Goal: Task Accomplishment & Management: Use online tool/utility

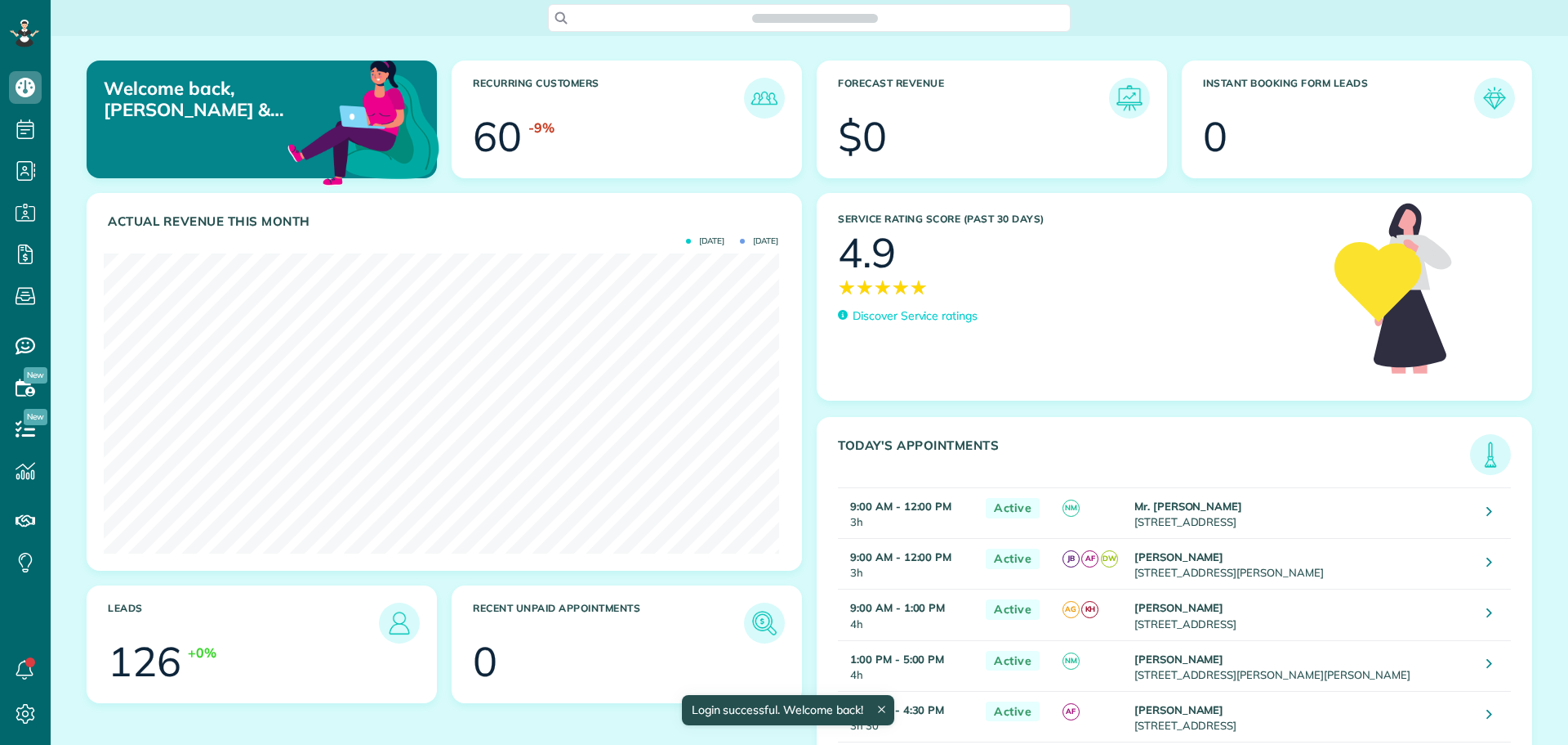
scroll to position [300, 674]
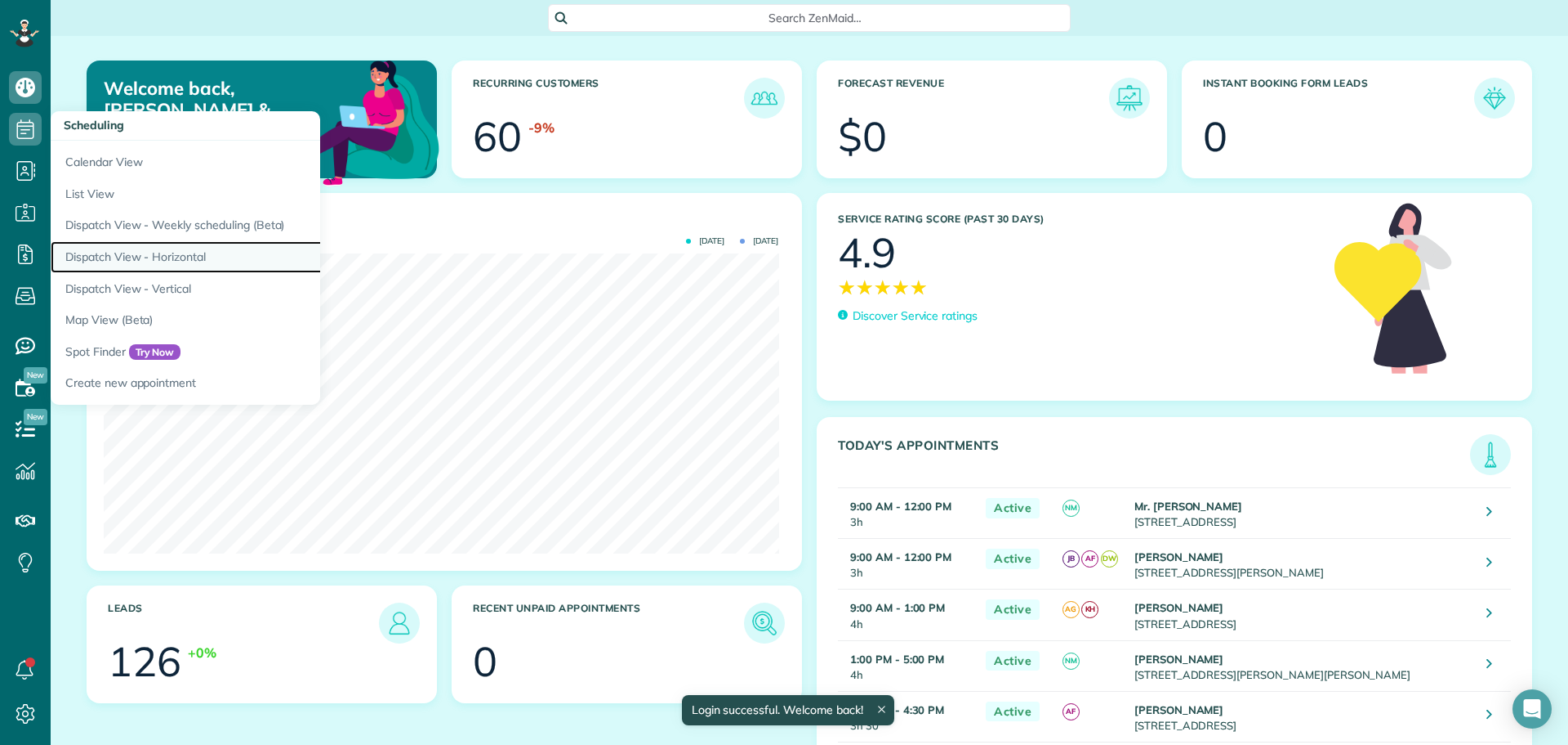
click at [122, 249] on link "Dispatch View - Horizontal" at bounding box center [255, 256] width 408 height 32
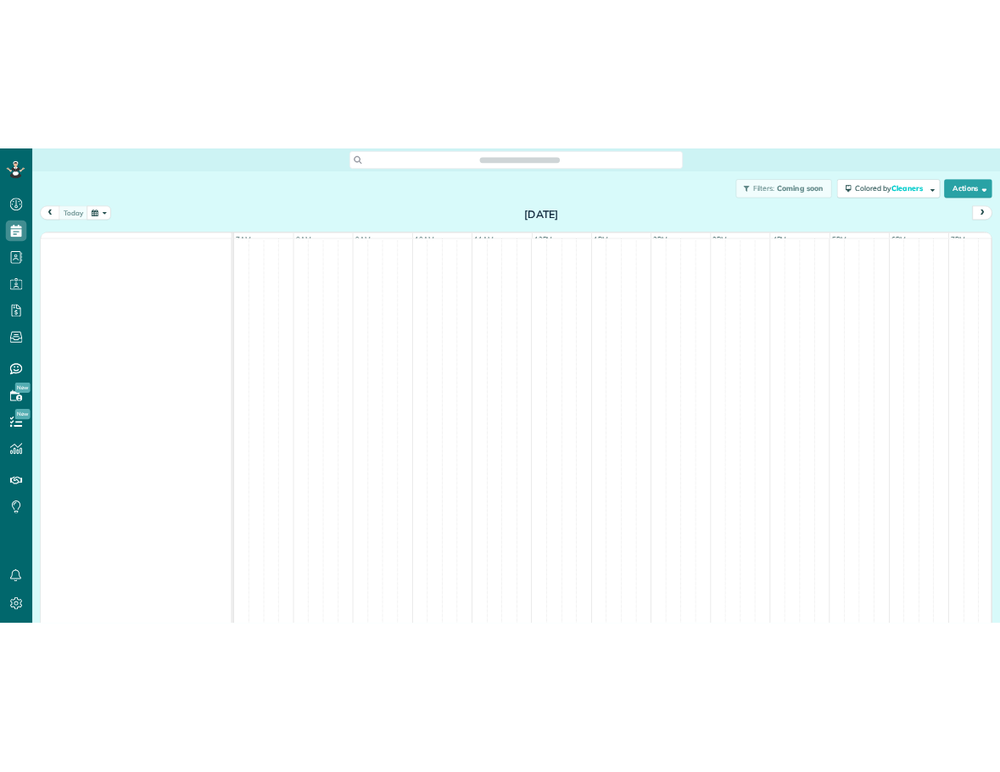
scroll to position [8, 8]
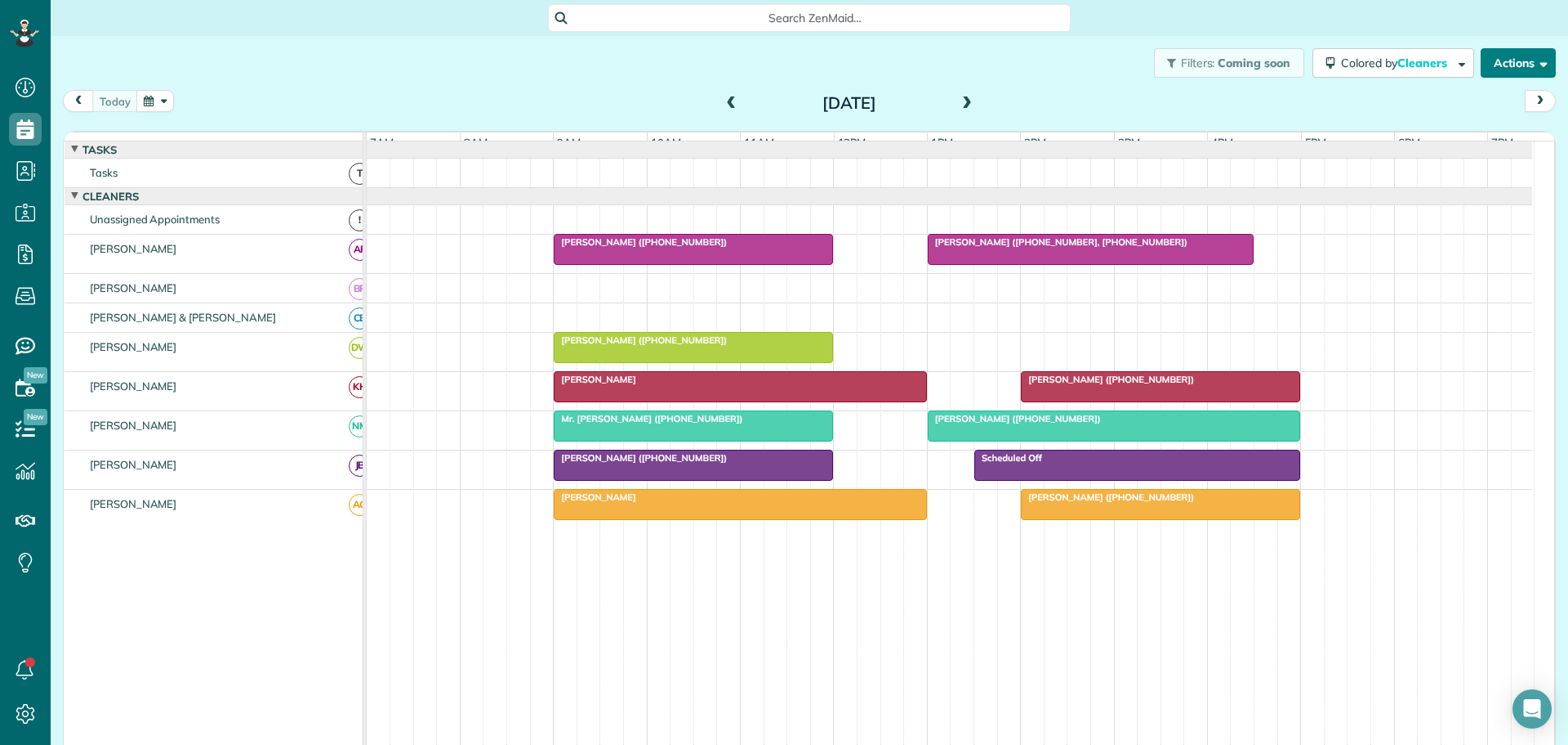
click at [1521, 59] on button "Actions" at bounding box center [1518, 63] width 75 height 30
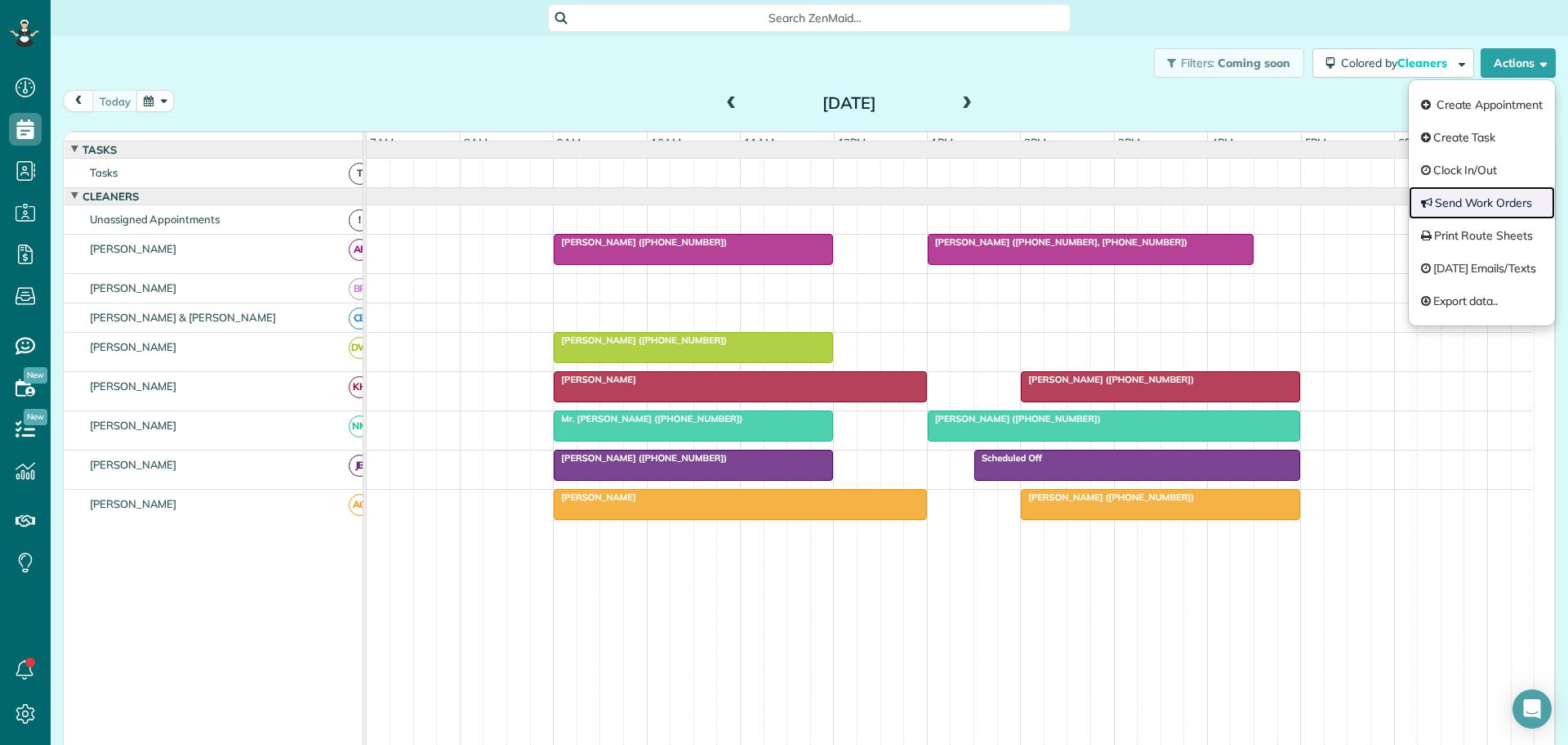
click at [1457, 200] on link "Send Work Orders" at bounding box center [1482, 202] width 146 height 33
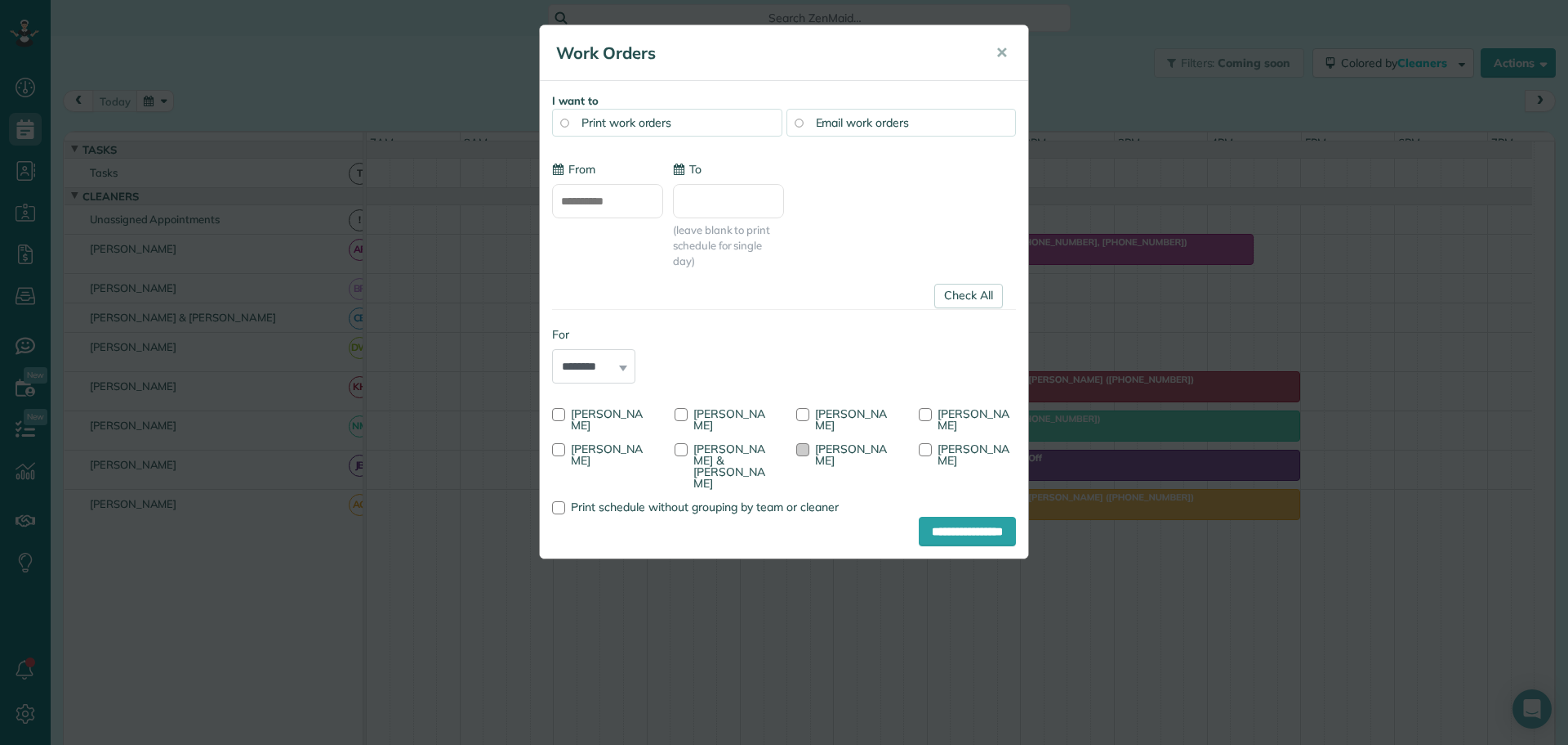
type input "**********"
click at [805, 412] on div at bounding box center [803, 414] width 13 height 13
click at [565, 443] on div at bounding box center [559, 450] width 13 height 13
click at [688, 443] on div at bounding box center [681, 450] width 13 height 13
click at [954, 528] on input "**********" at bounding box center [967, 531] width 97 height 30
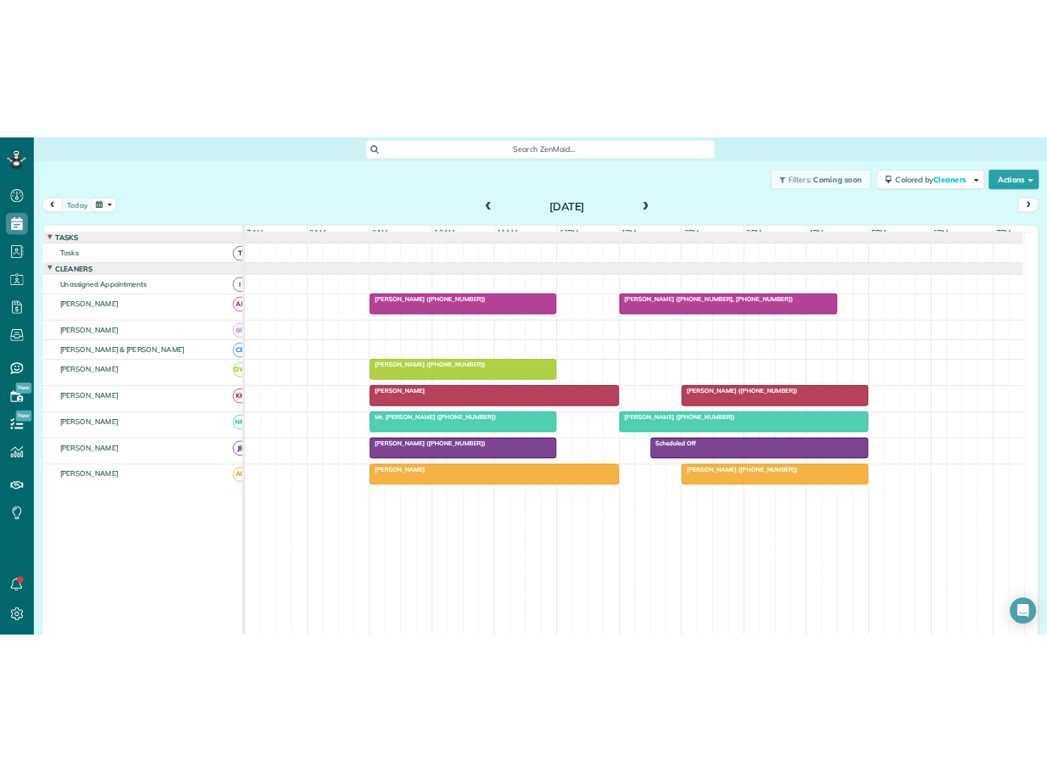
scroll to position [772, 53]
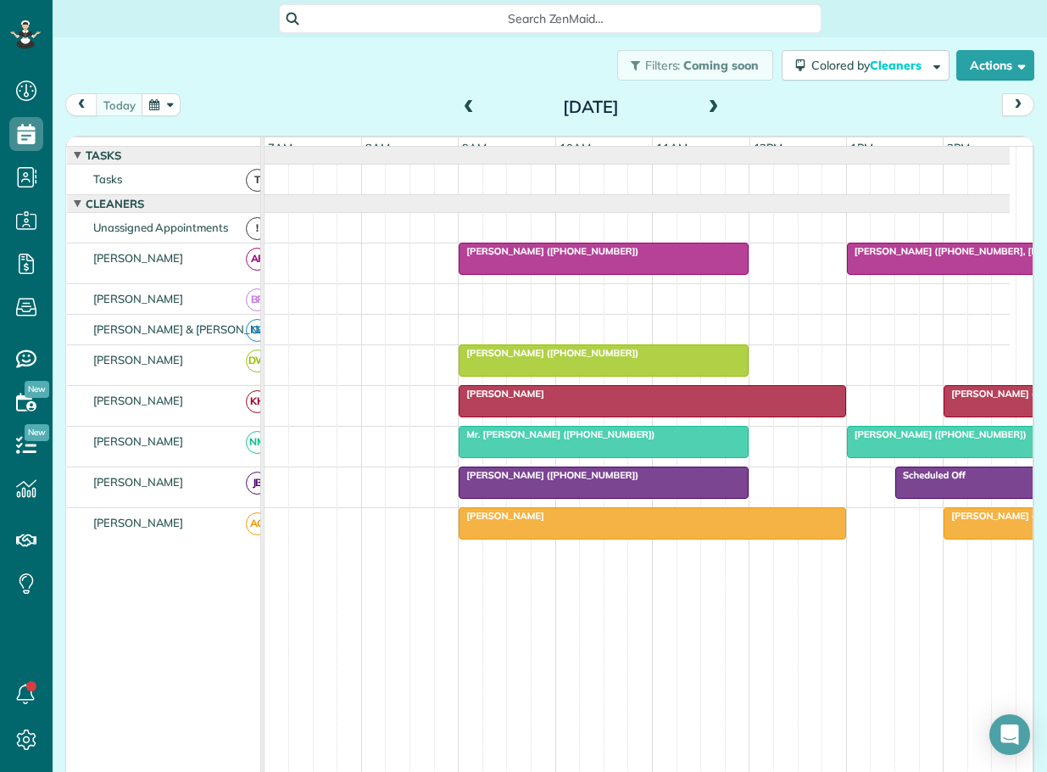
click at [460, 105] on span at bounding box center [469, 107] width 19 height 15
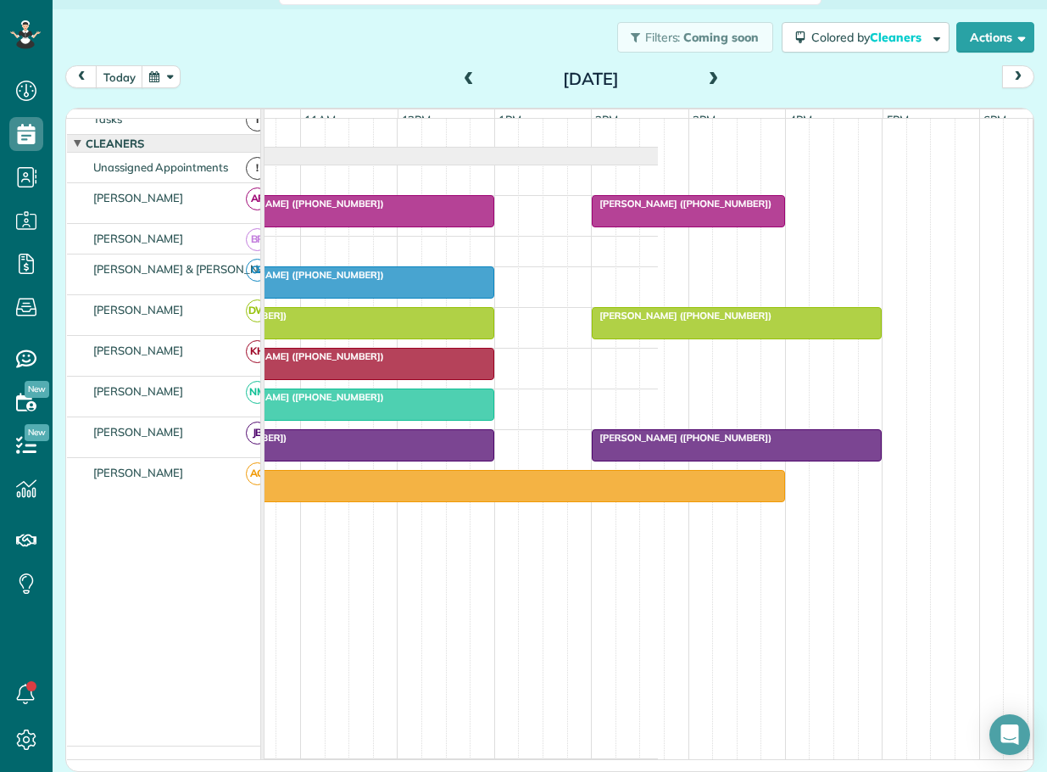
scroll to position [0, 392]
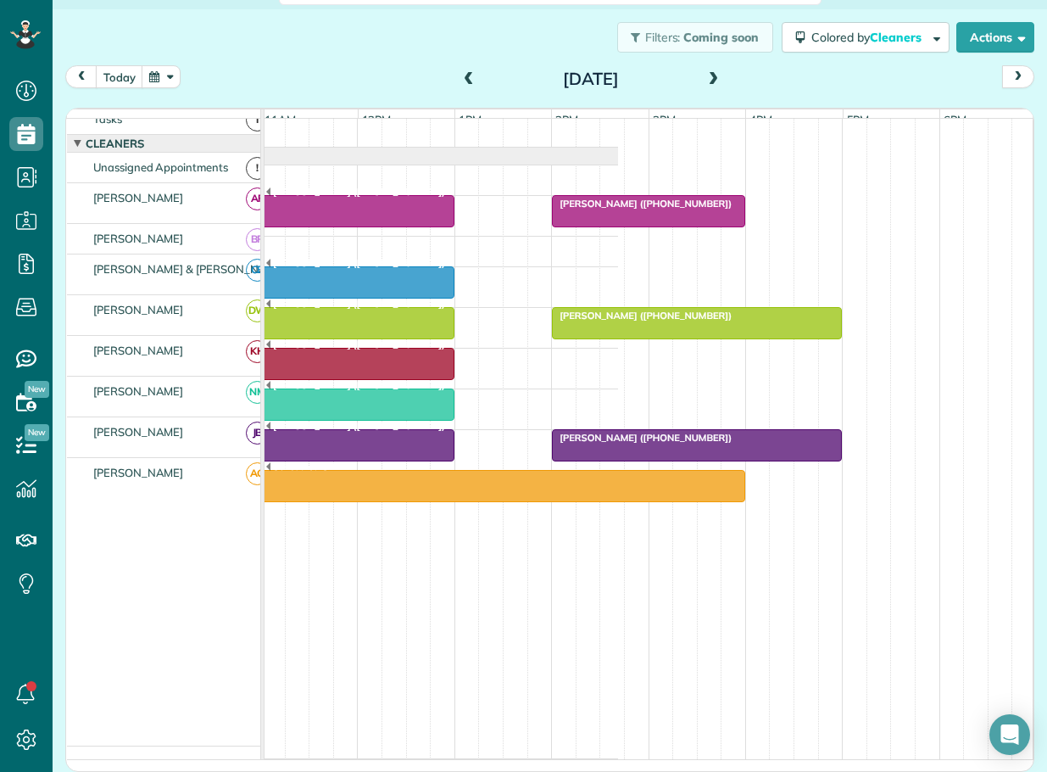
click at [678, 440] on span "[PERSON_NAME] ([PHONE_NUMBER])" at bounding box center [641, 438] width 181 height 12
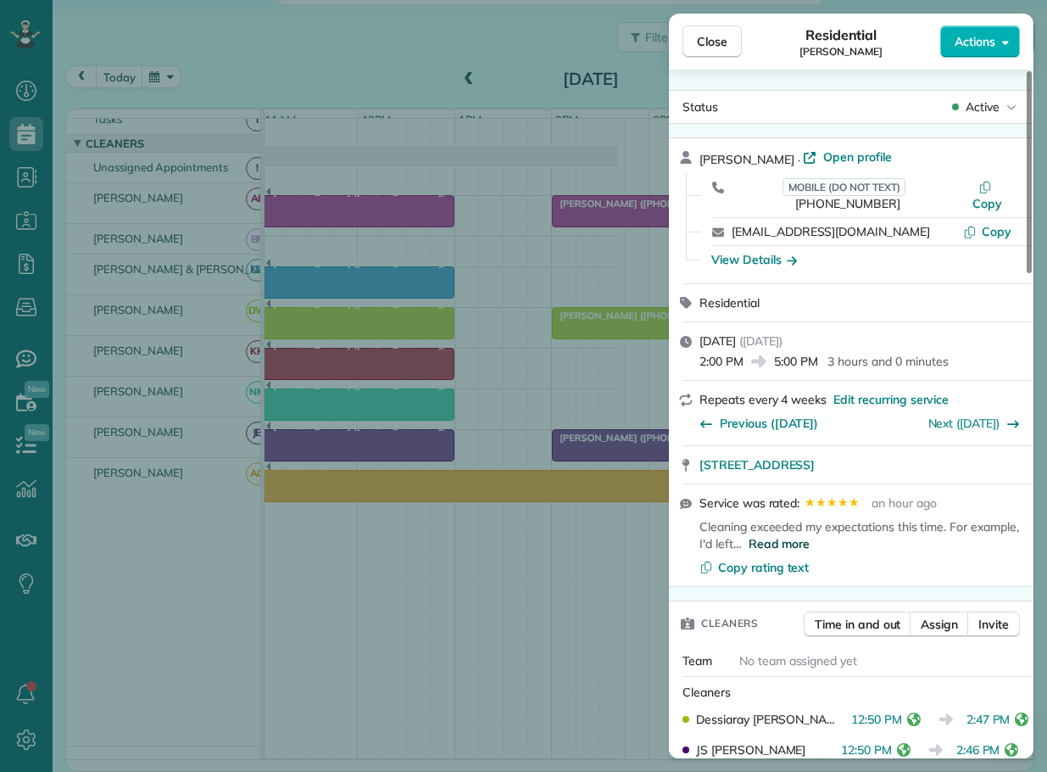
click at [781, 535] on span "Read more" at bounding box center [780, 543] width 62 height 17
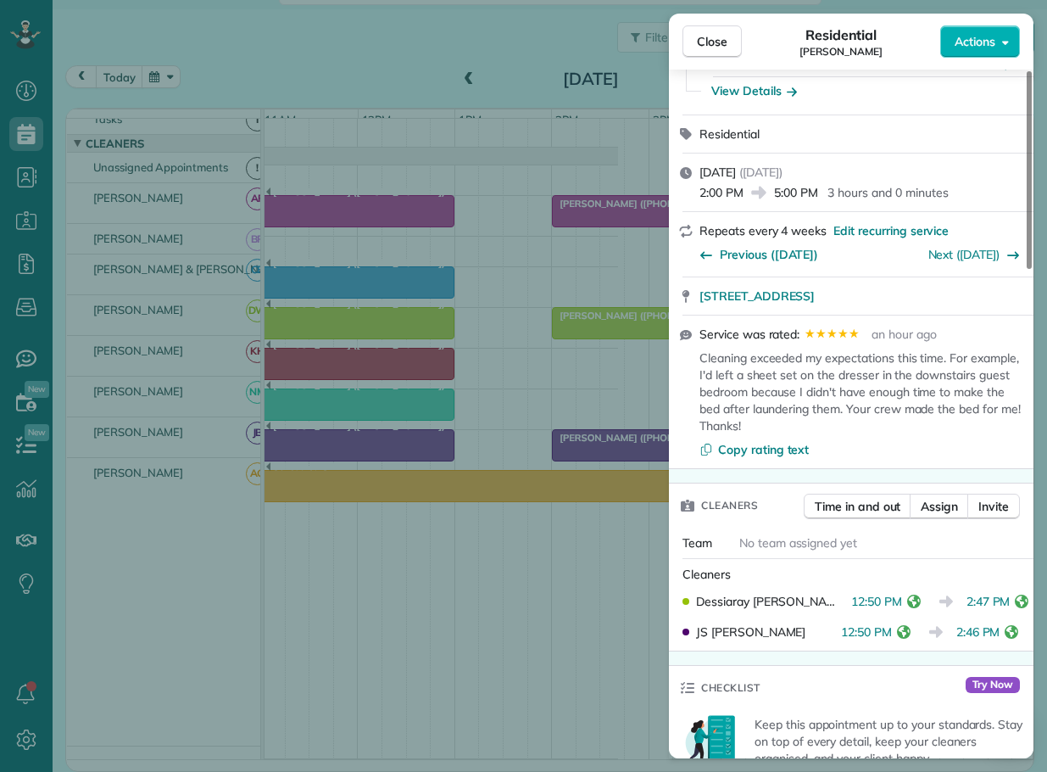
scroll to position [170, 0]
click at [720, 41] on span "Close" at bounding box center [712, 41] width 31 height 17
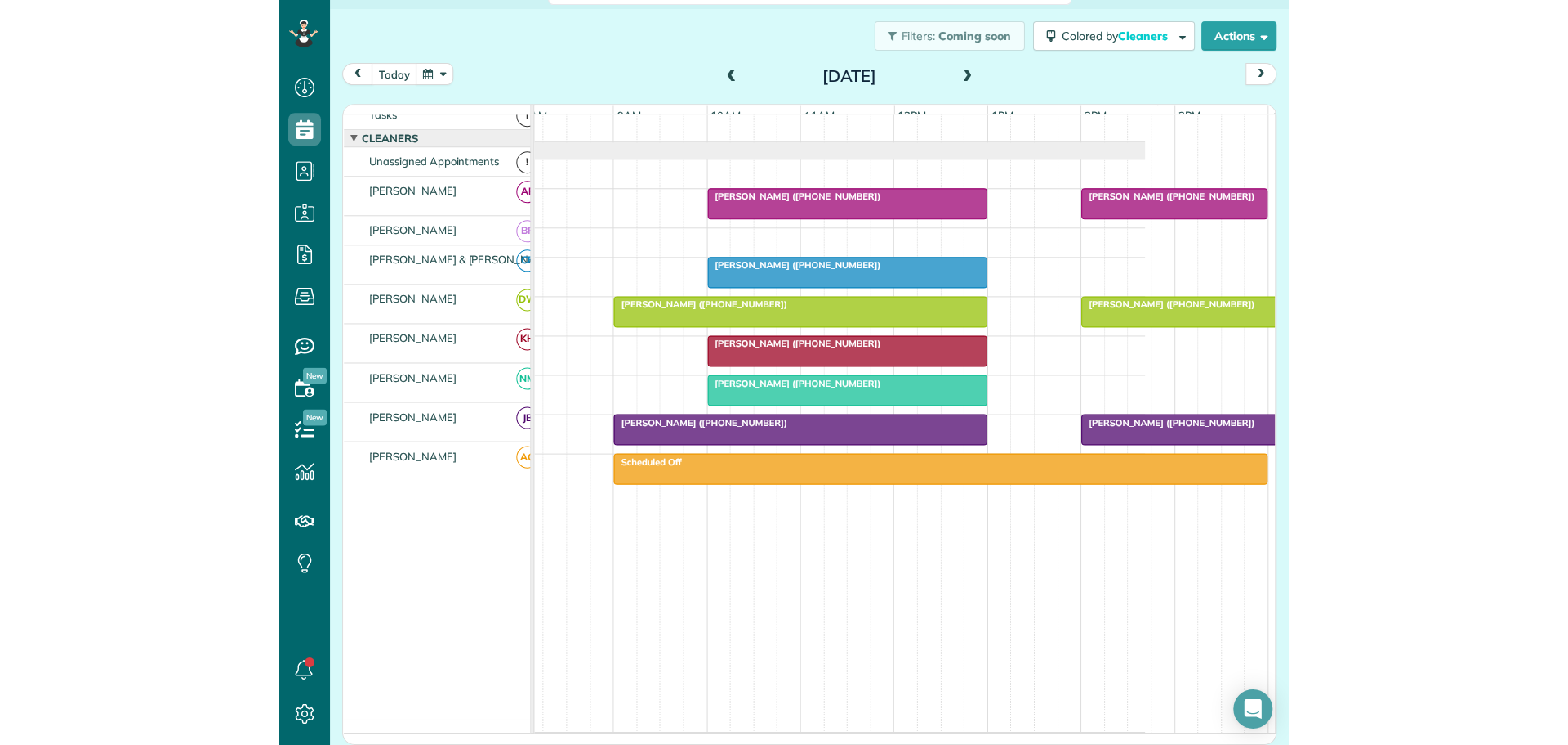
scroll to position [0, 94]
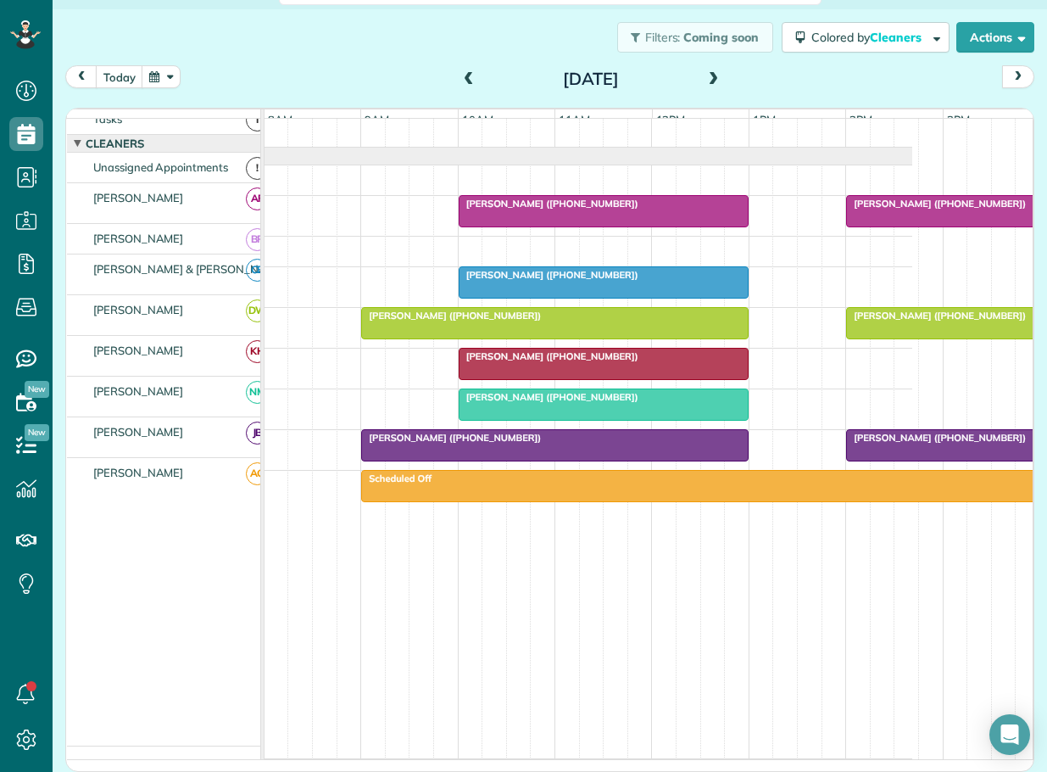
click at [919, 204] on span "[PERSON_NAME] ([PHONE_NUMBER])" at bounding box center [935, 204] width 181 height 12
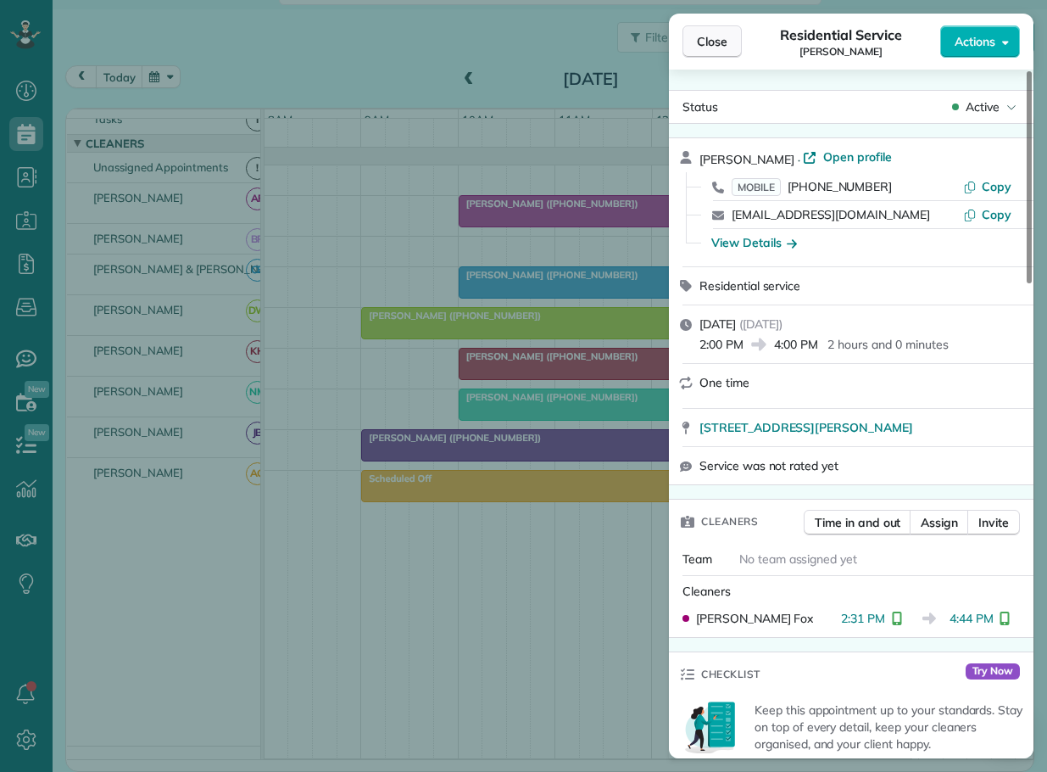
click at [702, 41] on span "Close" at bounding box center [712, 41] width 31 height 17
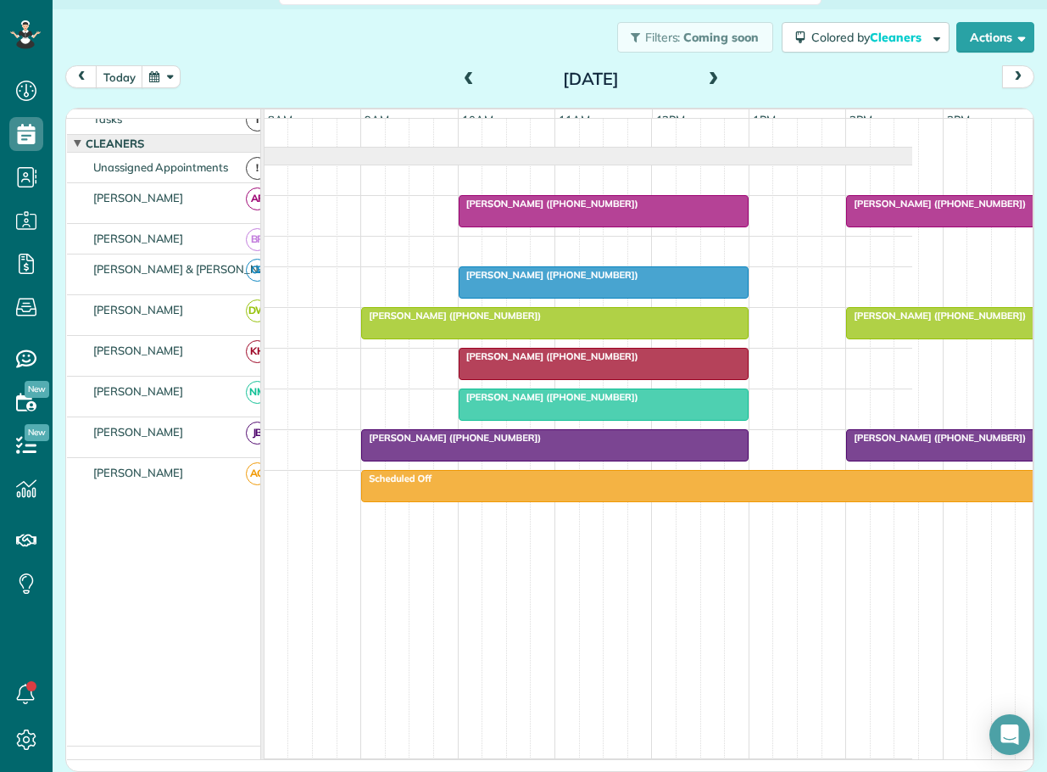
click at [914, 436] on span "[PERSON_NAME] ([PHONE_NUMBER])" at bounding box center [935, 438] width 181 height 12
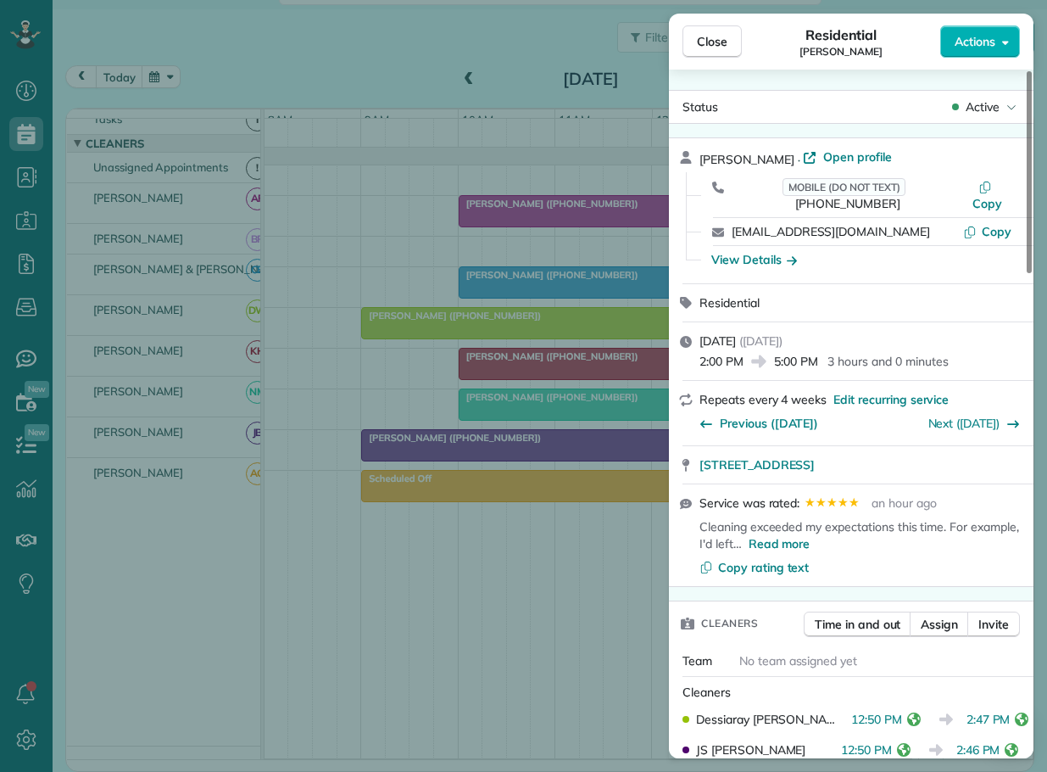
drag, startPoint x: 698, startPoint y: 38, endPoint x: 1046, endPoint y: 193, distance: 380.4
click at [707, 45] on span "Close" at bounding box center [712, 41] width 31 height 17
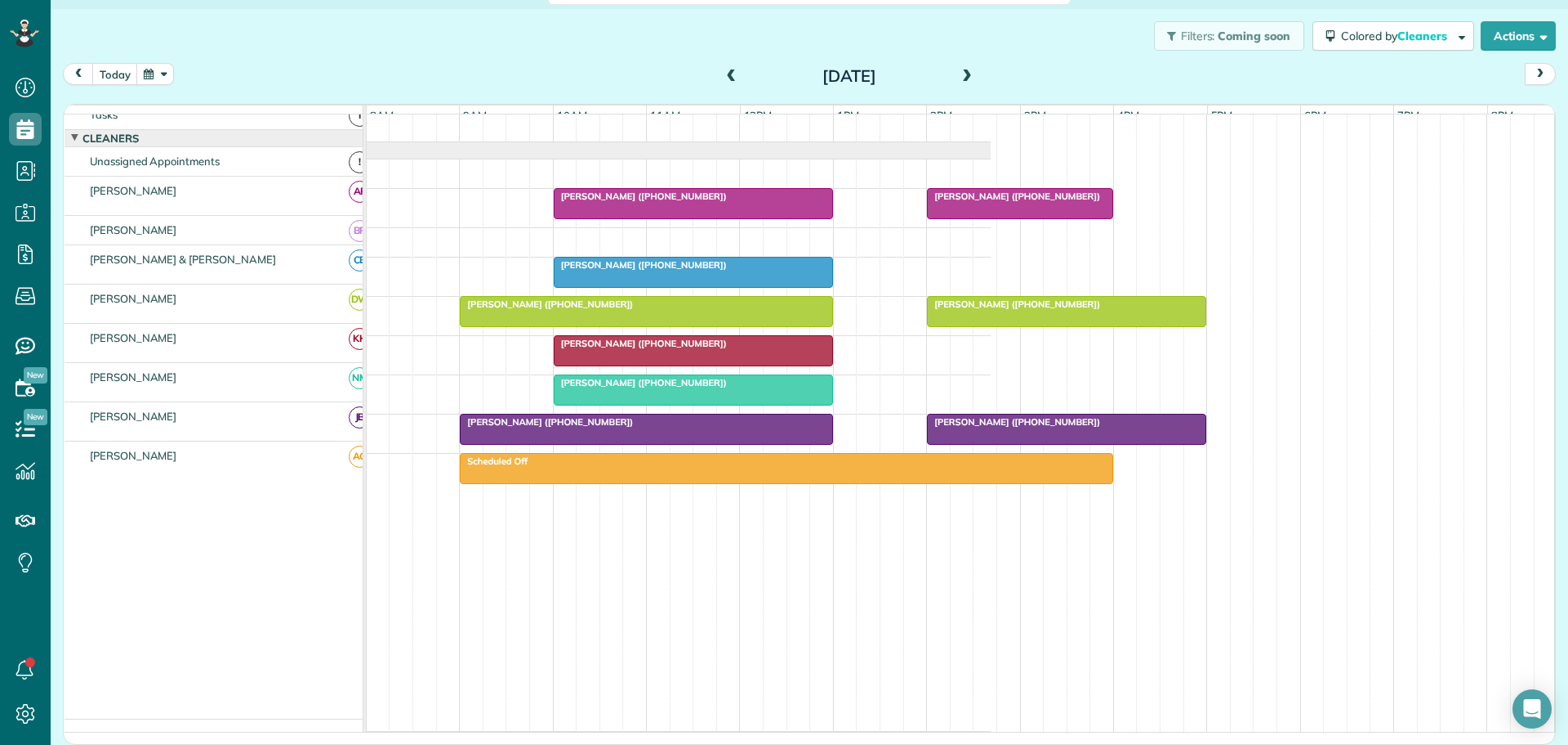
scroll to position [30, 0]
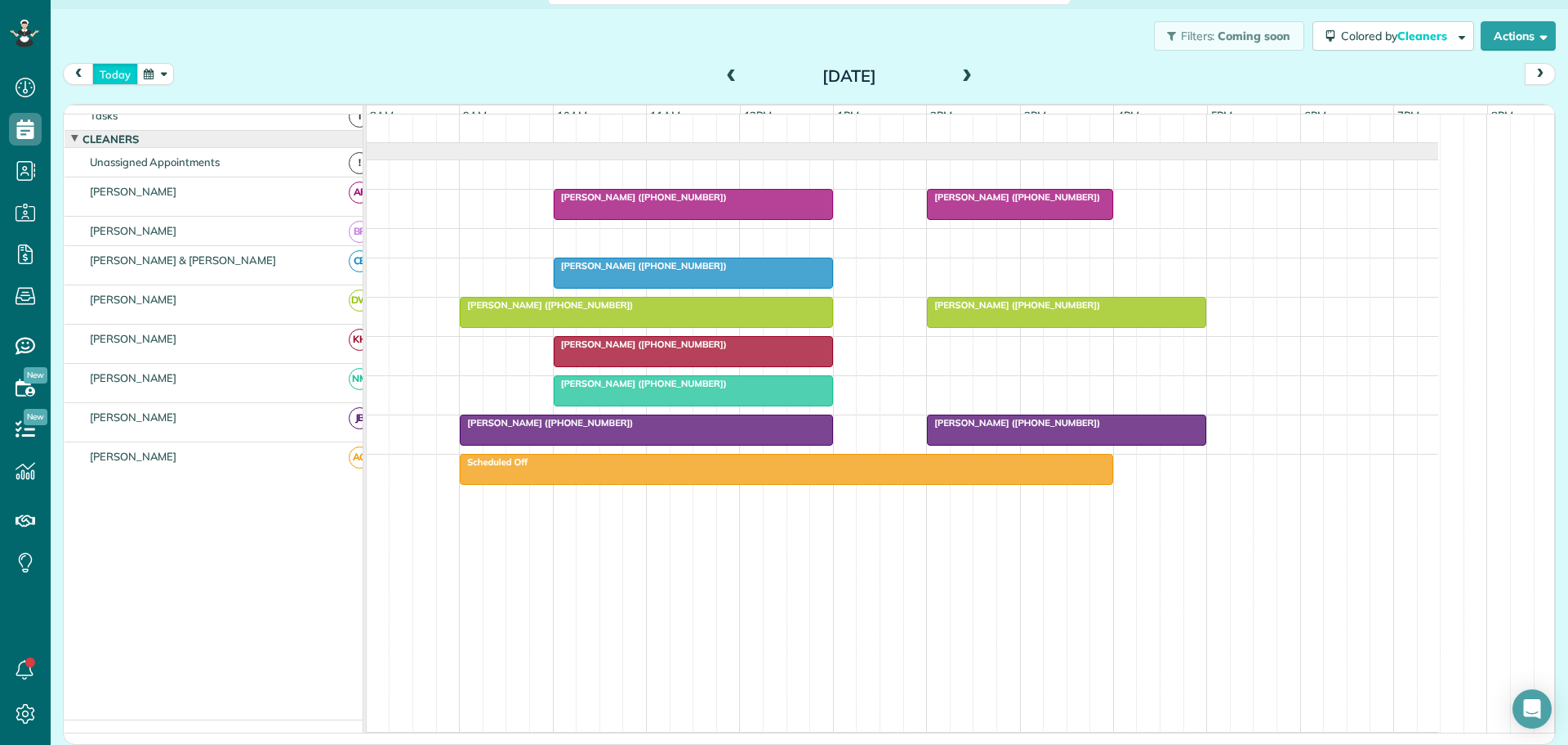
click at [110, 72] on button "today" at bounding box center [115, 73] width 45 height 22
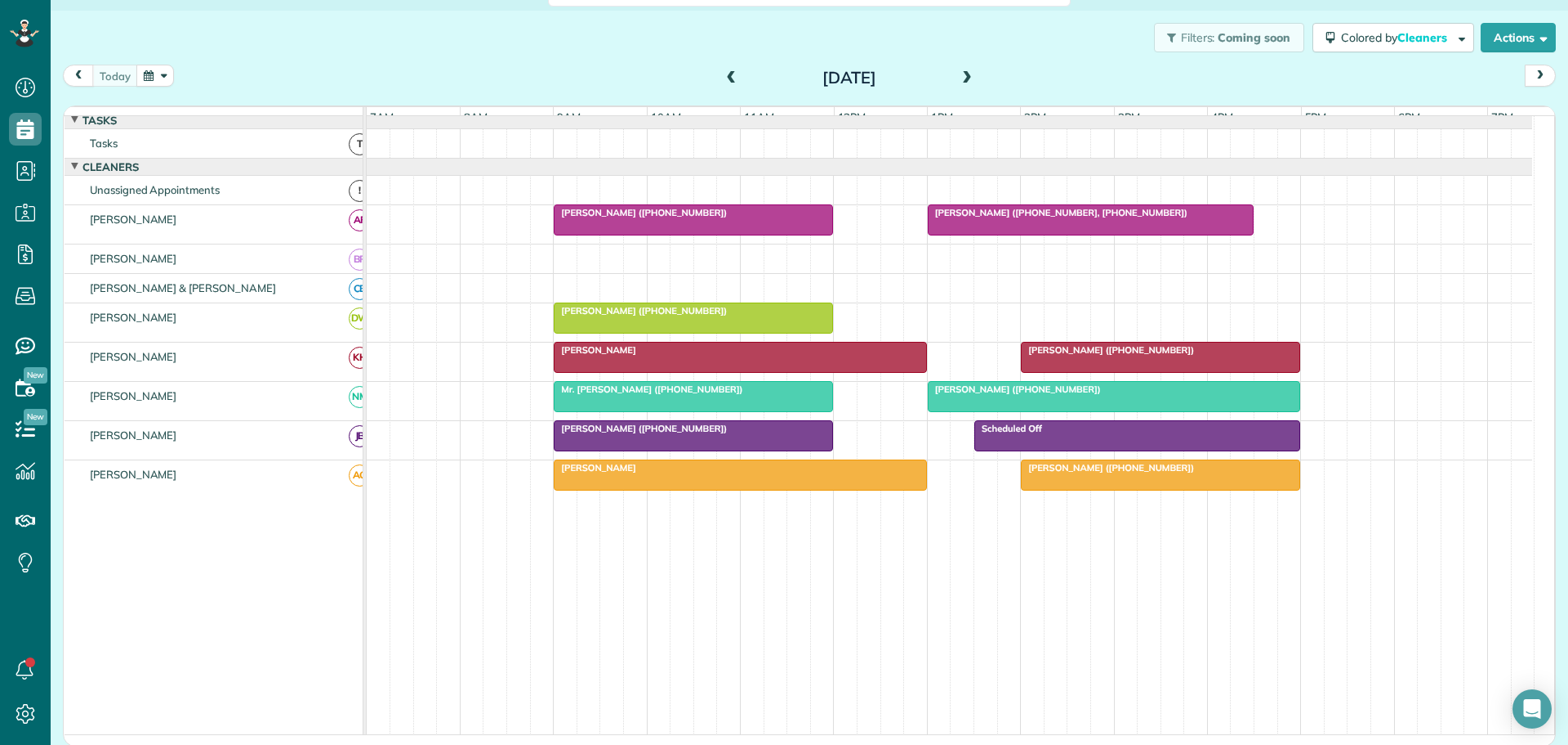
scroll to position [0, 0]
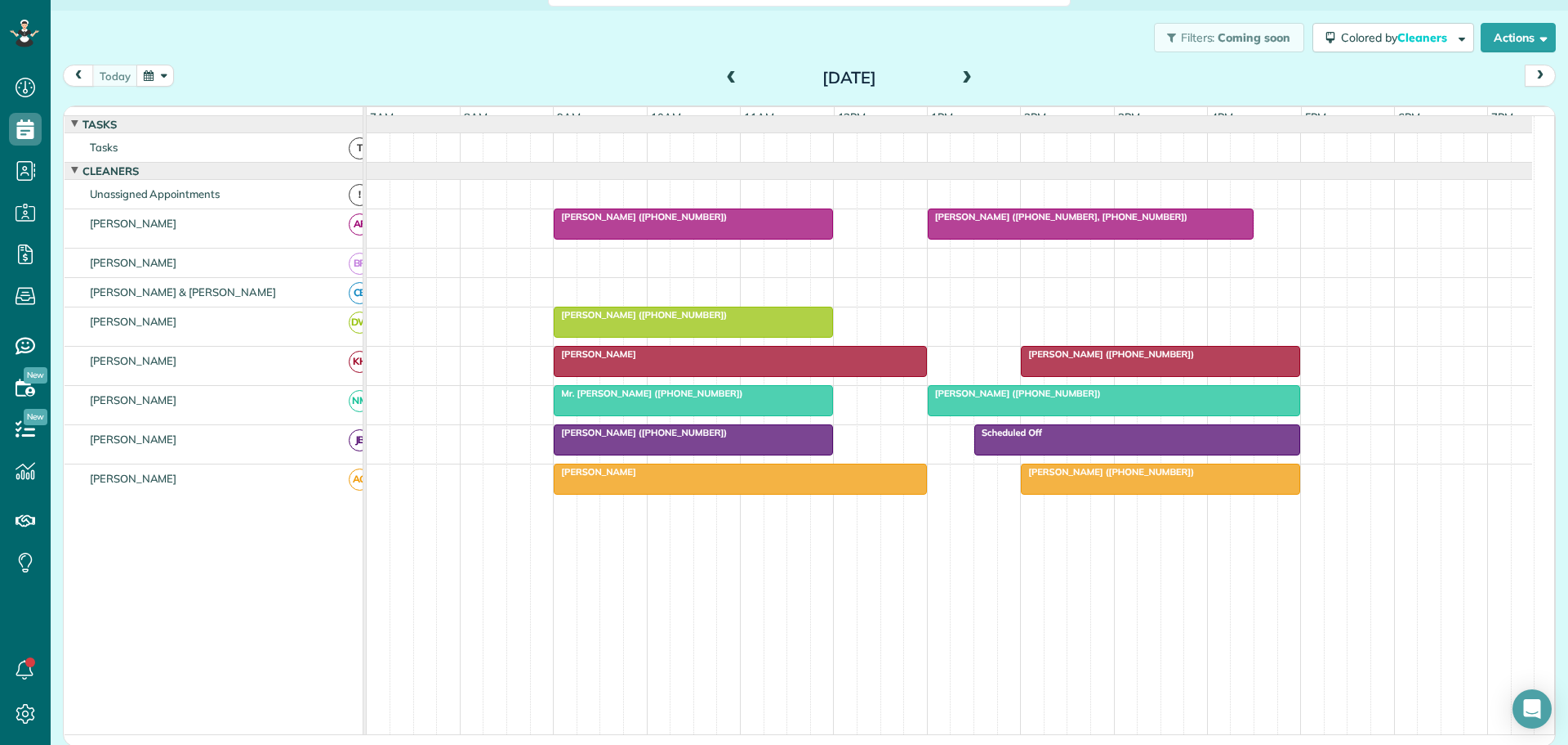
click at [959, 75] on span at bounding box center [967, 78] width 18 height 14
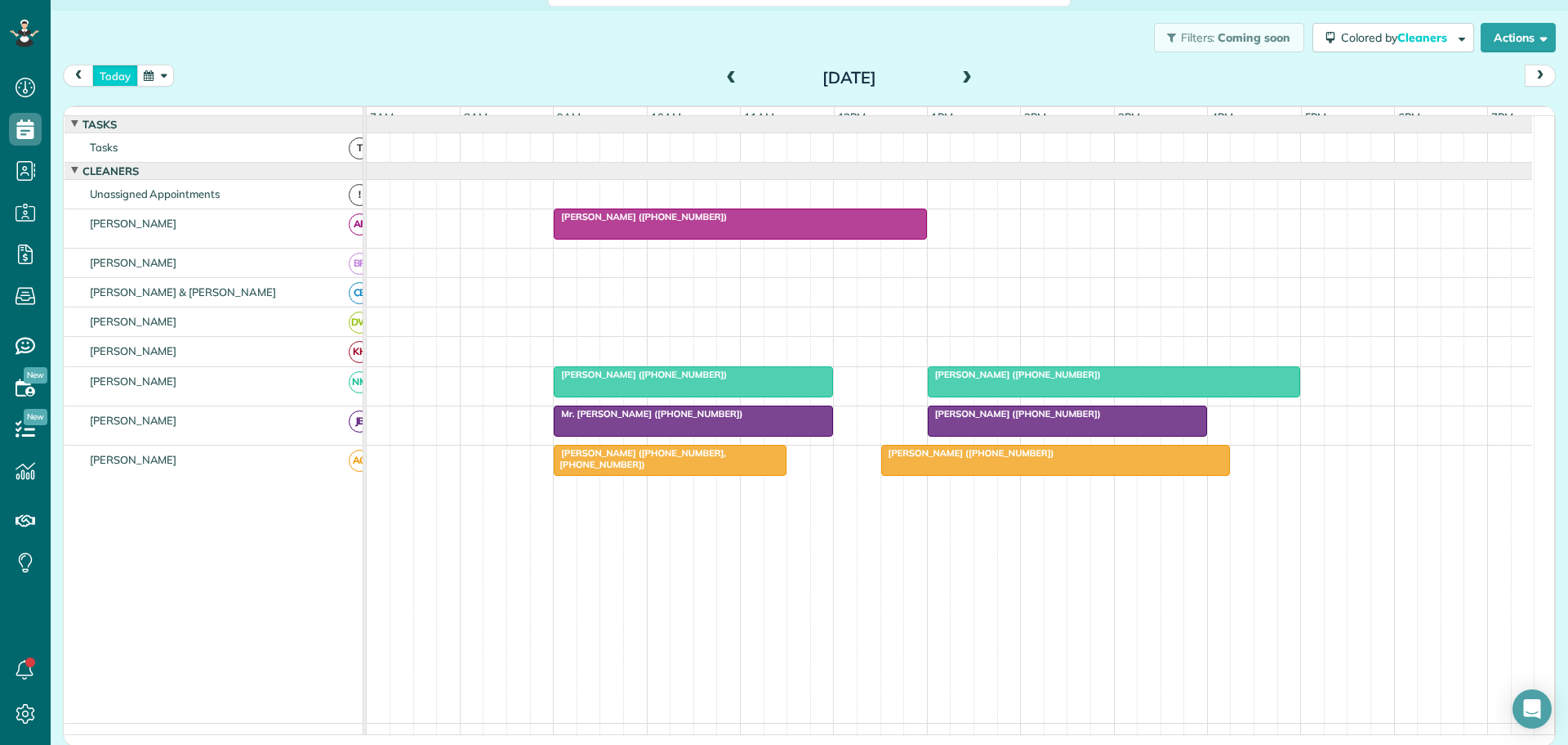
click at [103, 72] on button "today" at bounding box center [115, 75] width 45 height 22
